Goal: Task Accomplishment & Management: Complete application form

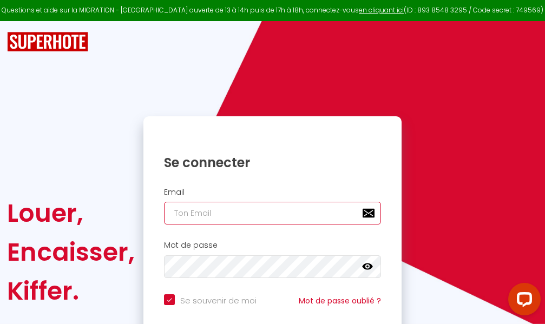
click at [281, 213] on input "email" at bounding box center [272, 213] width 217 height 23
type input "m"
checkbox input "true"
type input "ma"
checkbox input "true"
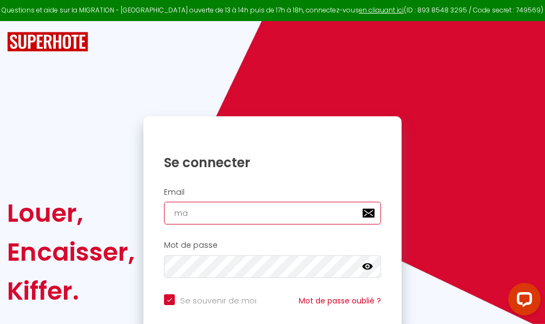
type input "mar"
checkbox input "true"
type input "marc"
checkbox input "true"
type input "marcd"
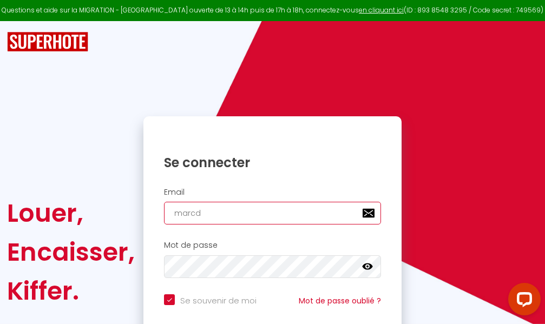
checkbox input "true"
type input "marcdp"
checkbox input "true"
type input "marcdpo"
checkbox input "true"
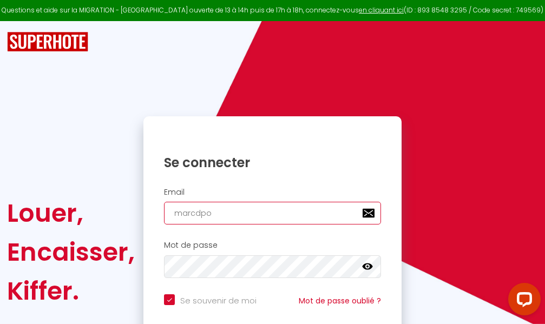
type input "marcdpoz"
checkbox input "true"
type input "marcdpoz."
checkbox input "true"
type input "marcdpoz.l"
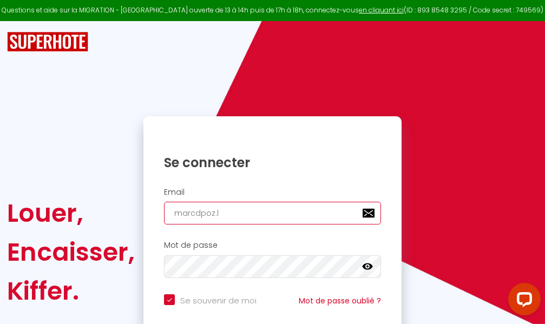
checkbox input "true"
type input "marcdpoz.lo"
checkbox input "true"
type input "marcdpoz.loc"
checkbox input "true"
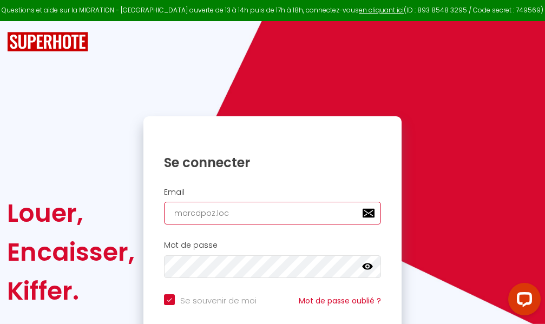
type input "marcdpoz.loca"
checkbox input "true"
type input "marcdpoz.locat"
checkbox input "true"
type input "marcdpoz.locati"
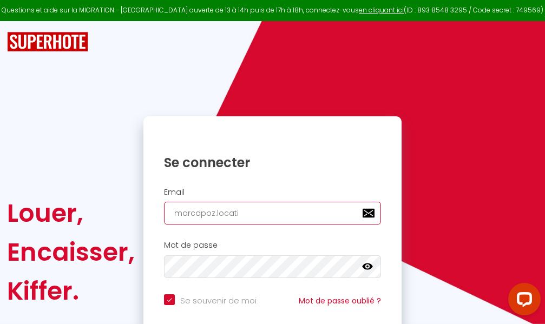
checkbox input "true"
type input "marcdpoz.locatio"
checkbox input "true"
type input "marcdpoz.location"
checkbox input "true"
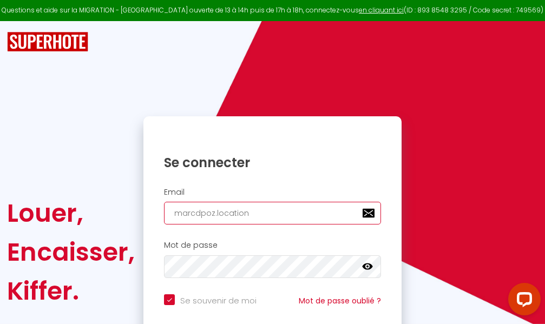
type input "marcdpoz.location@"
checkbox input "true"
type input "marcdpoz.location@g"
checkbox input "true"
type input "marcdpoz.location@gm"
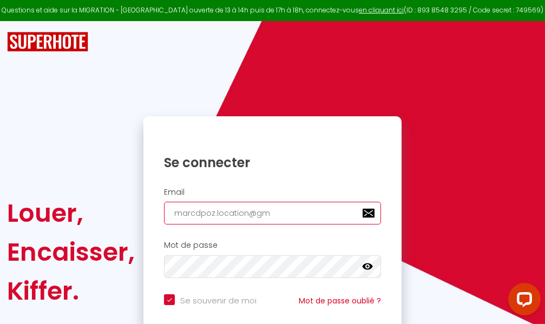
checkbox input "true"
type input "marcdpoz.location@gma"
checkbox input "true"
type input "marcdpoz.location@gmai"
checkbox input "true"
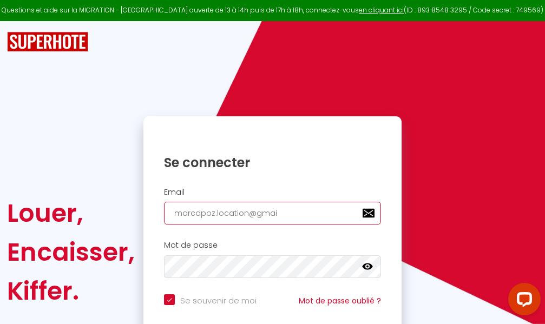
type input "[EMAIL_ADDRESS]"
checkbox input "true"
type input "[EMAIL_ADDRESS]."
checkbox input "true"
type input "marcdpoz.location@gmail.c"
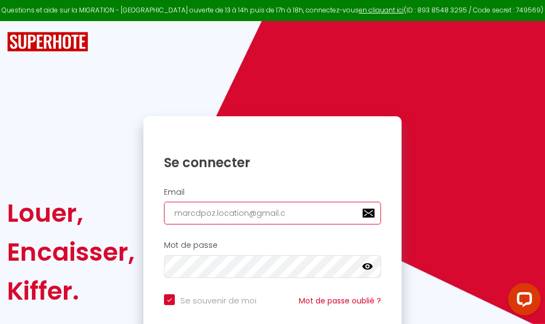
checkbox input "true"
type input "[EMAIL_ADDRESS][DOMAIN_NAME]"
checkbox input "true"
type input "[EMAIL_ADDRESS][DOMAIN_NAME]"
checkbox input "true"
